Goal: Task Accomplishment & Management: Use online tool/utility

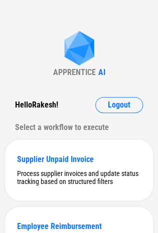
click at [113, 116] on div "Hello Rakesh ! Logout Select a workflow to execute" at bounding box center [79, 116] width 148 height 39
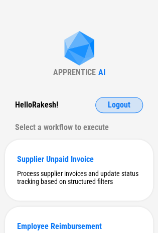
click at [111, 110] on button "Logout" at bounding box center [119, 105] width 48 height 16
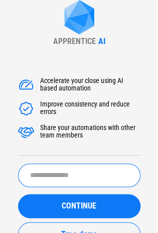
click at [43, 183] on input "text" at bounding box center [79, 176] width 122 height 24
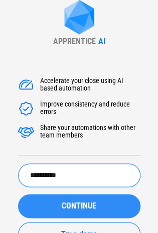
click at [59, 207] on div "CONTINUE" at bounding box center [79, 206] width 98 height 8
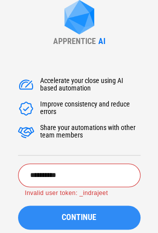
scroll to position [50, 0]
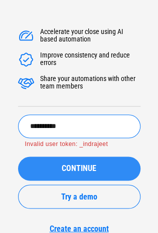
click at [34, 128] on input "**********" at bounding box center [79, 127] width 122 height 24
type input "**********"
click at [65, 170] on span "CONTINUE" at bounding box center [79, 169] width 35 height 8
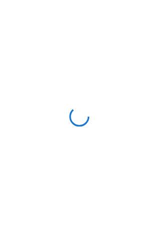
scroll to position [0, 0]
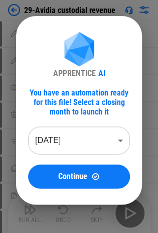
click at [56, 132] on body "29-Avidia custodial revenue Update pending... Update pending... Rename Sheet pe…" at bounding box center [79, 116] width 158 height 233
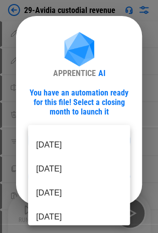
scroll to position [116, 0]
click at [57, 165] on li "Apr 2025" at bounding box center [79, 170] width 102 height 24
type input "********"
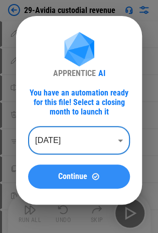
click at [62, 173] on span "Continue" at bounding box center [72, 177] width 29 height 8
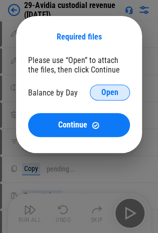
click at [114, 95] on span "Open" at bounding box center [109, 93] width 17 height 8
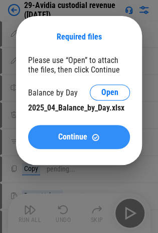
click at [54, 132] on button "Continue" at bounding box center [79, 137] width 102 height 24
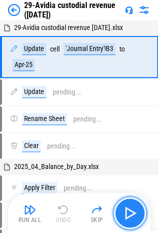
click at [122, 205] on button "button" at bounding box center [130, 213] width 32 height 32
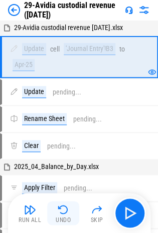
click at [63, 218] on div "Undo" at bounding box center [63, 220] width 15 height 6
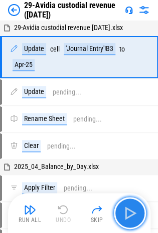
click at [130, 204] on button "button" at bounding box center [130, 213] width 32 height 32
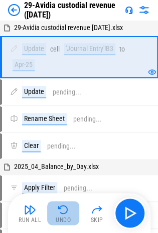
click at [63, 211] on img "button" at bounding box center [63, 210] width 12 height 12
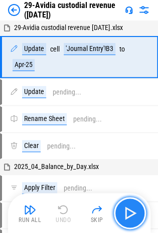
click at [128, 213] on img "button" at bounding box center [130, 213] width 16 height 16
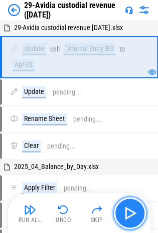
click at [136, 210] on img "button" at bounding box center [130, 213] width 16 height 16
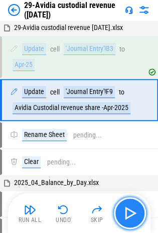
click at [133, 203] on button "button" at bounding box center [130, 213] width 32 height 32
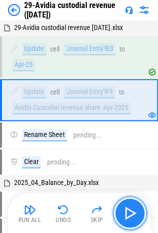
click at [129, 213] on img "button" at bounding box center [130, 213] width 16 height 16
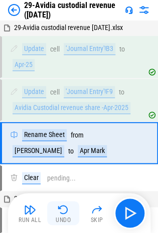
click at [65, 217] on div "Undo" at bounding box center [63, 220] width 15 height 6
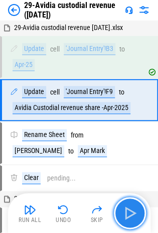
click at [127, 210] on img "button" at bounding box center [130, 213] width 16 height 16
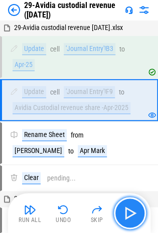
click at [128, 208] on img "button" at bounding box center [130, 213] width 16 height 16
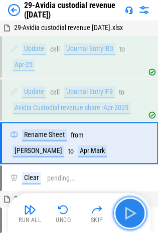
click at [130, 218] on img "button" at bounding box center [130, 213] width 16 height 16
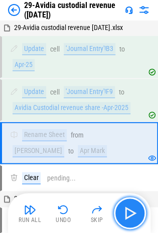
click at [130, 218] on img "button" at bounding box center [130, 213] width 16 height 16
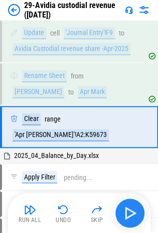
scroll to position [60, 0]
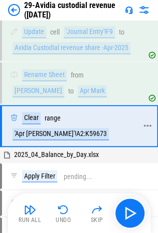
click at [99, 128] on div "'Apr Mark'!A2:K59673" at bounding box center [61, 134] width 96 height 12
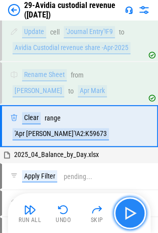
click at [121, 214] on button "button" at bounding box center [130, 213] width 32 height 32
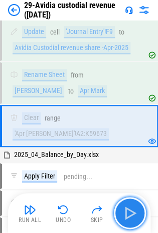
click at [136, 213] on img "button" at bounding box center [130, 213] width 16 height 16
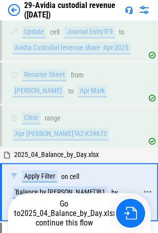
scroll to position [118, 0]
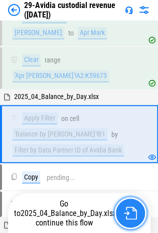
click at [124, 213] on img "button" at bounding box center [130, 213] width 13 height 13
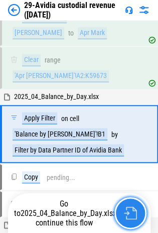
click at [127, 203] on button "button" at bounding box center [130, 213] width 32 height 32
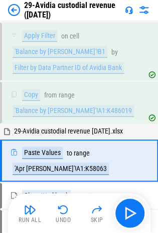
scroll to position [226, 0]
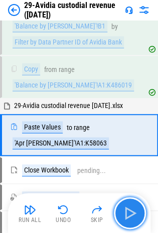
click at [124, 208] on img "button" at bounding box center [130, 213] width 16 height 16
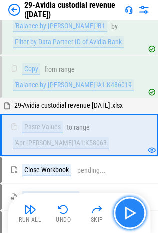
click at [125, 209] on img "button" at bounding box center [130, 213] width 16 height 16
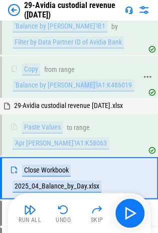
drag, startPoint x: 75, startPoint y: 72, endPoint x: 95, endPoint y: 70, distance: 20.6
click at [95, 79] on div "'Balance by Day'!A1:K486019" at bounding box center [73, 85] width 121 height 12
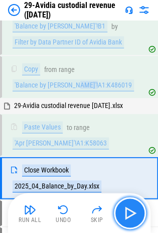
click at [131, 215] on img "button" at bounding box center [130, 213] width 16 height 16
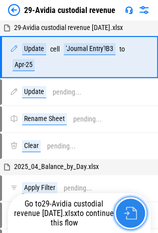
click at [129, 213] on img "button" at bounding box center [130, 213] width 13 height 13
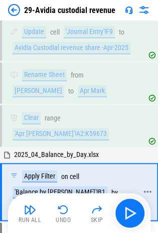
scroll to position [118, 0]
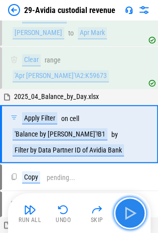
click at [134, 212] on img "button" at bounding box center [130, 213] width 16 height 16
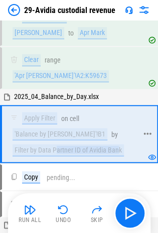
drag, startPoint x: 58, startPoint y: 131, endPoint x: 119, endPoint y: 131, distance: 61.0
click at [119, 144] on div "Filter by Data Partner ID of Avidia Bank" at bounding box center [68, 150] width 111 height 12
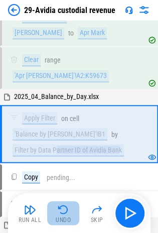
click at [61, 212] on img "button" at bounding box center [63, 210] width 12 height 12
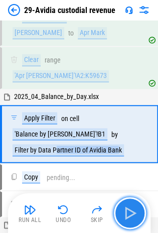
click at [128, 212] on img "button" at bounding box center [130, 213] width 16 height 16
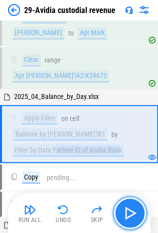
click at [135, 206] on img "button" at bounding box center [130, 213] width 16 height 16
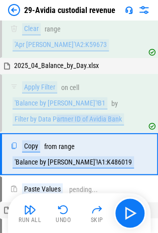
scroll to position [169, 0]
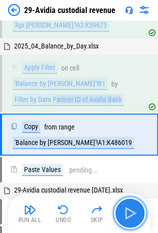
click at [129, 209] on img "button" at bounding box center [130, 213] width 16 height 16
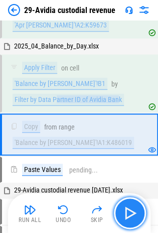
click at [121, 216] on button "button" at bounding box center [130, 213] width 32 height 32
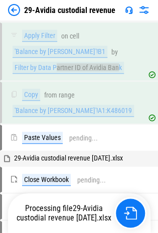
scroll to position [226, 0]
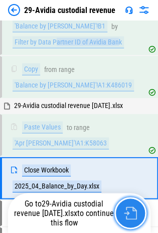
click at [124, 211] on img "button" at bounding box center [130, 213] width 13 height 13
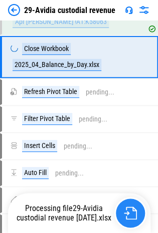
scroll to position [347, 0]
